Goal: Use online tool/utility: Utilize a website feature to perform a specific function

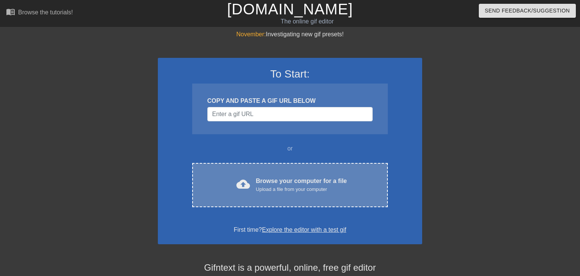
click at [345, 188] on div "cloud_upload Browse your computer for a file Upload a file from your computer" at bounding box center [290, 184] width 164 height 17
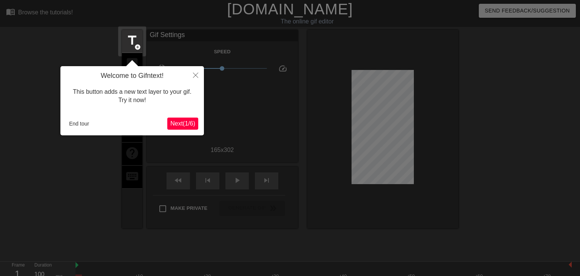
scroll to position [18, 0]
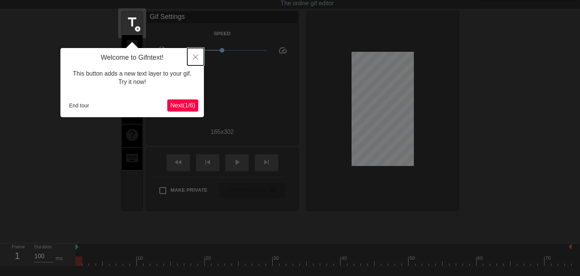
click at [195, 62] on button "Close" at bounding box center [195, 56] width 17 height 17
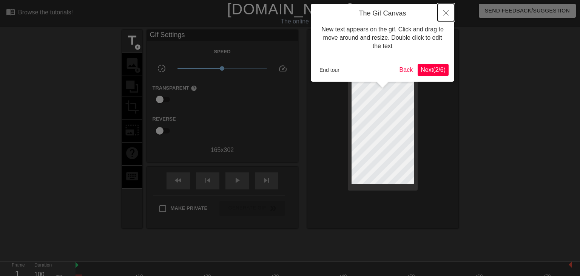
click at [448, 5] on button "Close" at bounding box center [446, 12] width 17 height 17
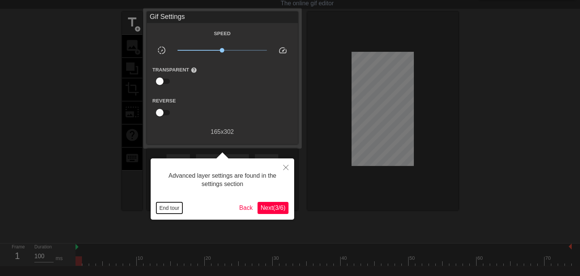
click at [173, 205] on button "End tour" at bounding box center [169, 207] width 26 height 11
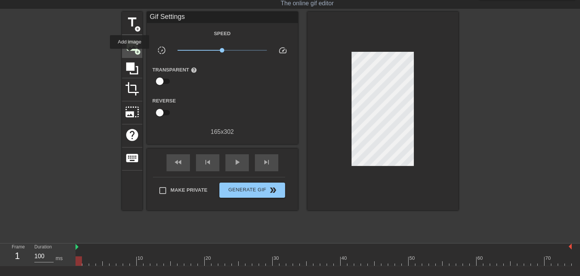
click at [129, 54] on div "image add_circle" at bounding box center [132, 46] width 20 height 23
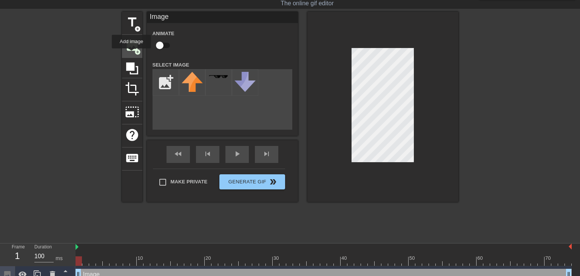
click at [138, 52] on span "add_circle" at bounding box center [137, 52] width 6 height 6
click at [172, 71] on input "file" at bounding box center [166, 82] width 26 height 26
type input "C:\fakepath\channels4_profile.jpg"
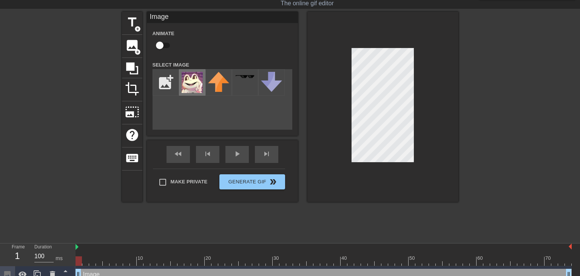
click at [202, 84] on img at bounding box center [192, 82] width 21 height 21
click at [349, 148] on div at bounding box center [382, 107] width 151 height 190
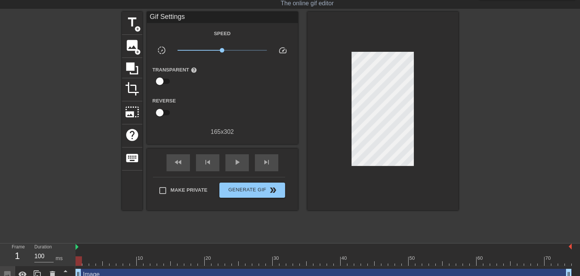
click at [364, 129] on div at bounding box center [382, 111] width 151 height 198
click at [131, 44] on span "image" at bounding box center [132, 45] width 14 height 14
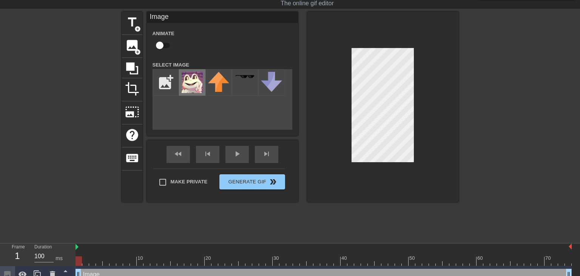
click at [199, 81] on img at bounding box center [192, 82] width 21 height 21
click at [347, 108] on div at bounding box center [382, 107] width 151 height 190
click at [350, 126] on div at bounding box center [382, 107] width 151 height 190
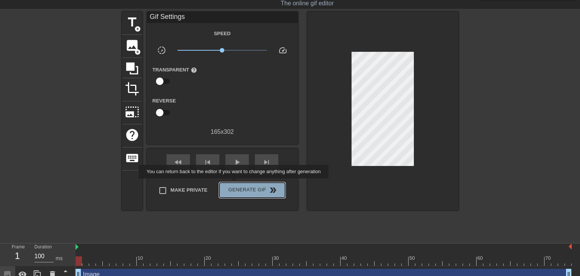
click at [234, 183] on button "Generate Gif double_arrow" at bounding box center [251, 189] width 65 height 15
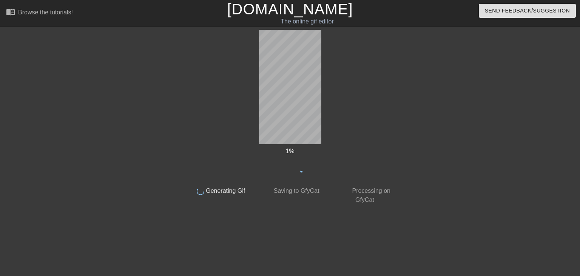
scroll to position [0, 0]
